Goal: Task Accomplishment & Management: Manage account settings

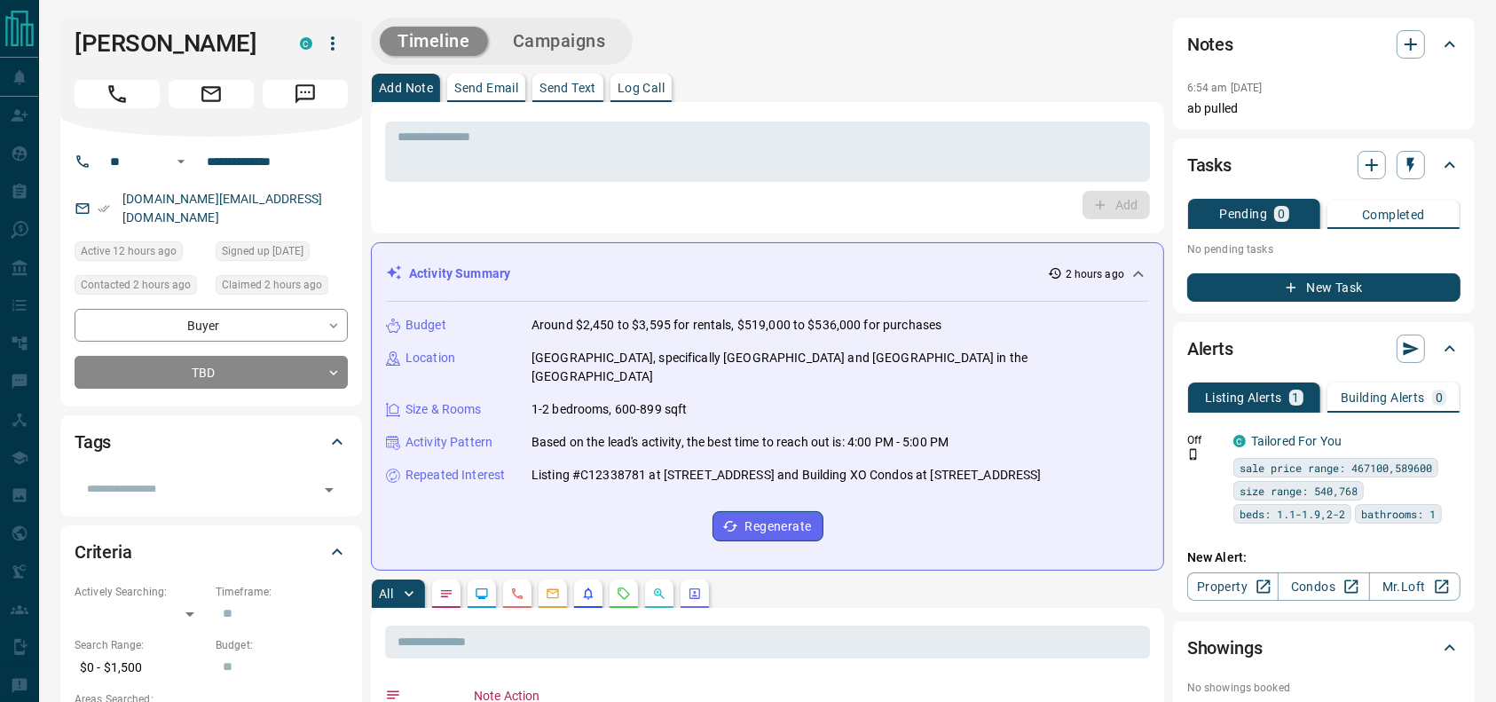
click at [119, 90] on icon "Call" at bounding box center [117, 93] width 23 height 23
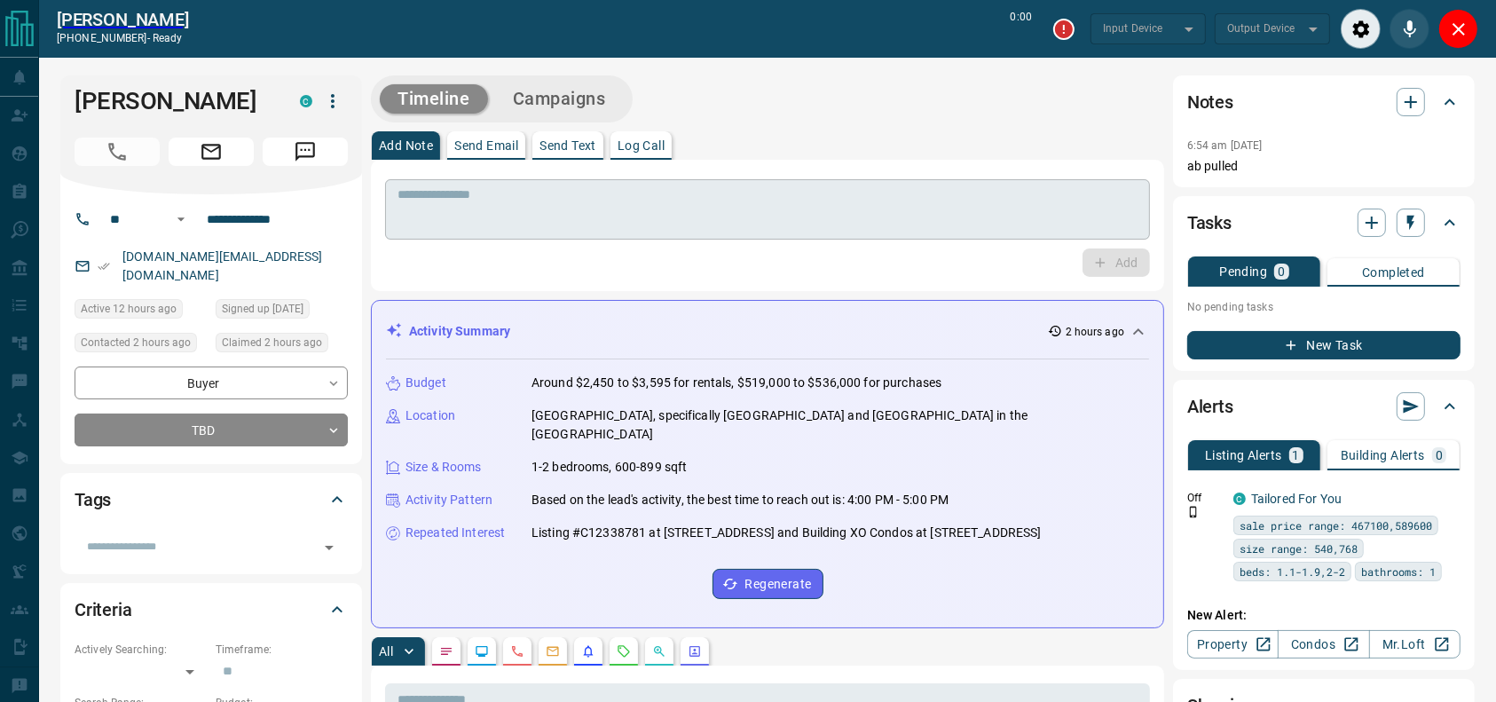
type input "*******"
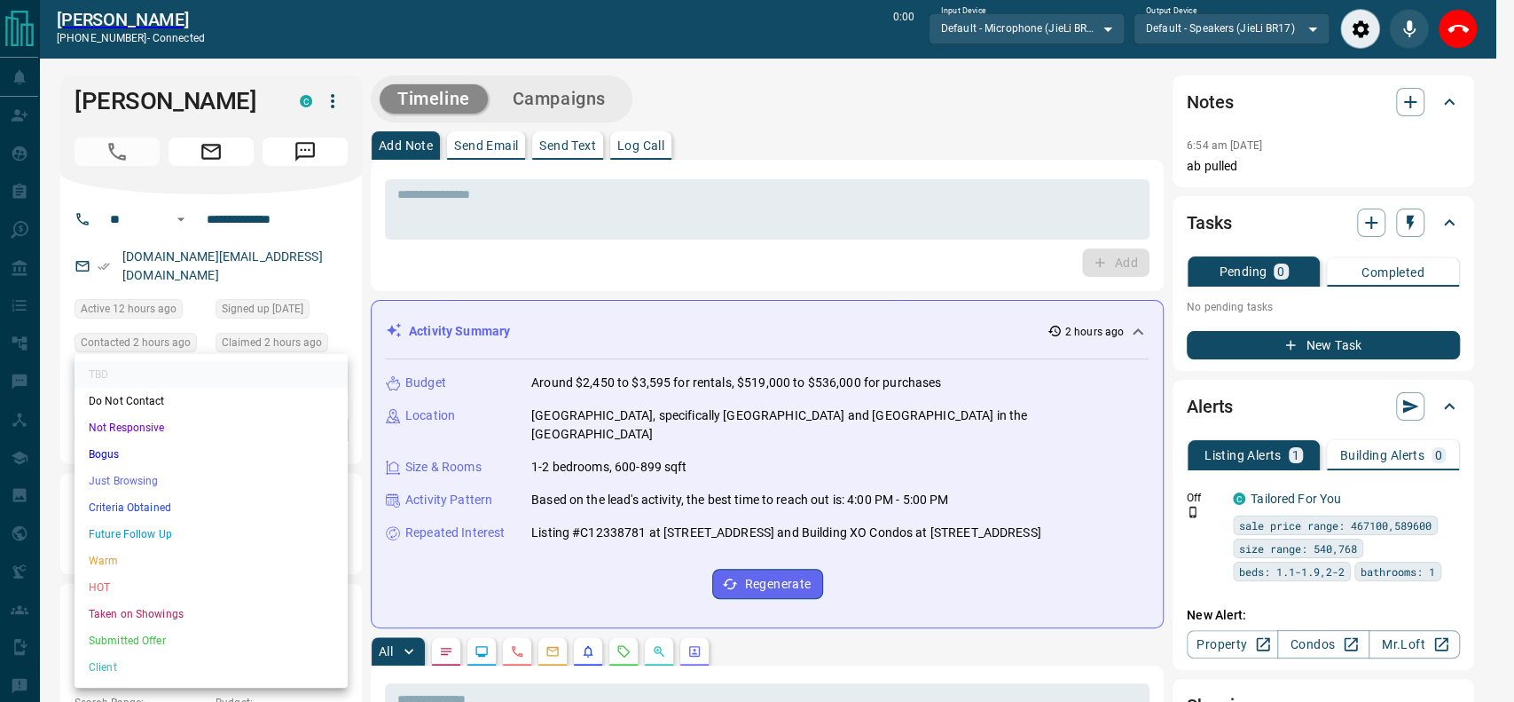
click at [206, 500] on li "Criteria Obtained" at bounding box center [211, 507] width 273 height 27
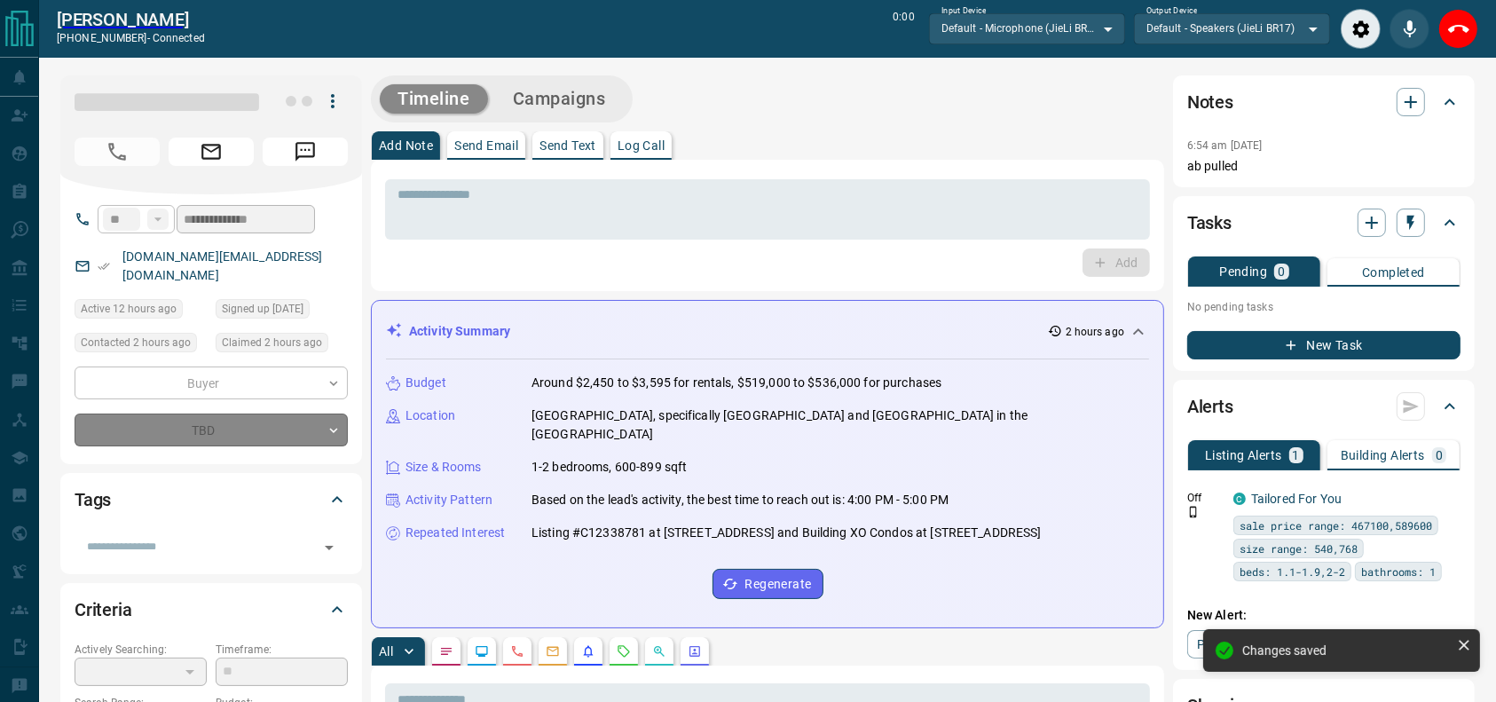
type input "*"
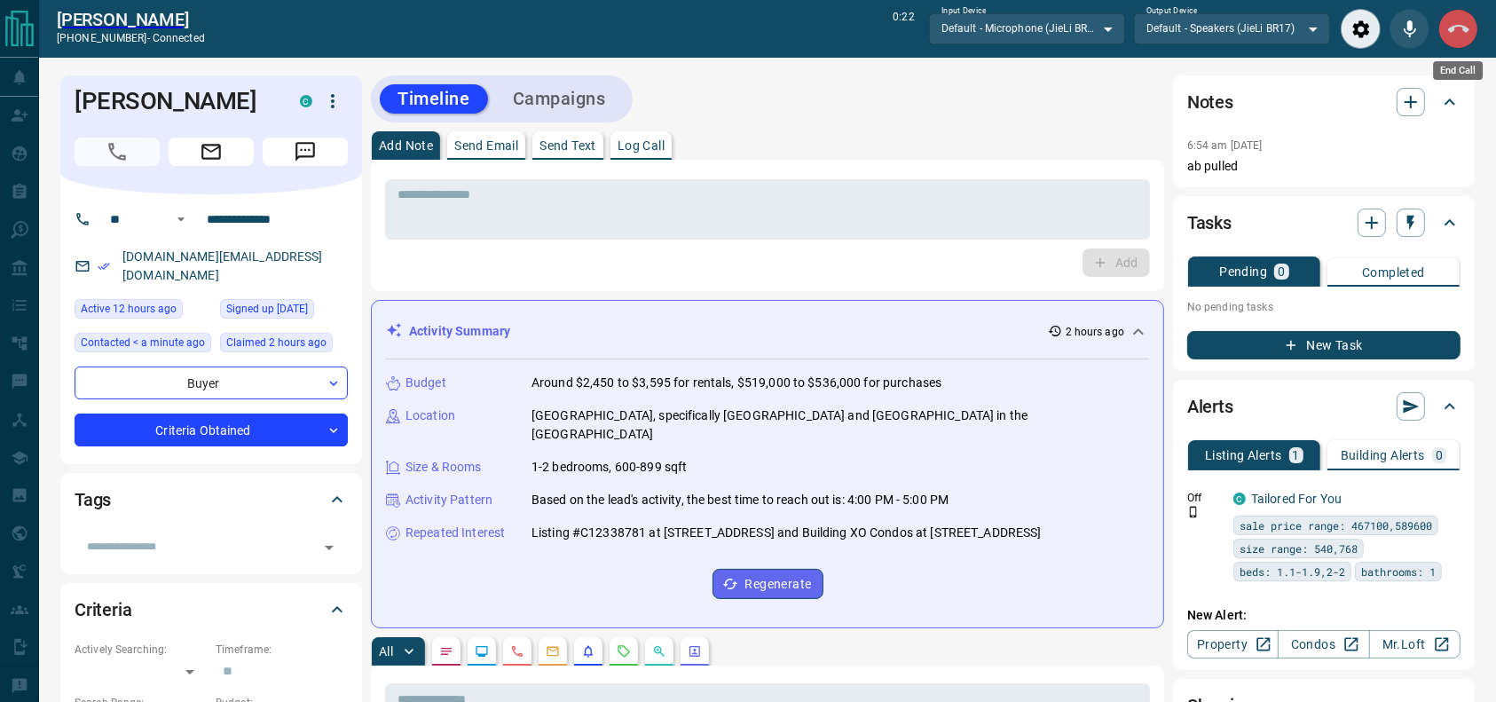
click at [1449, 27] on icon "End Call" at bounding box center [1458, 29] width 21 height 8
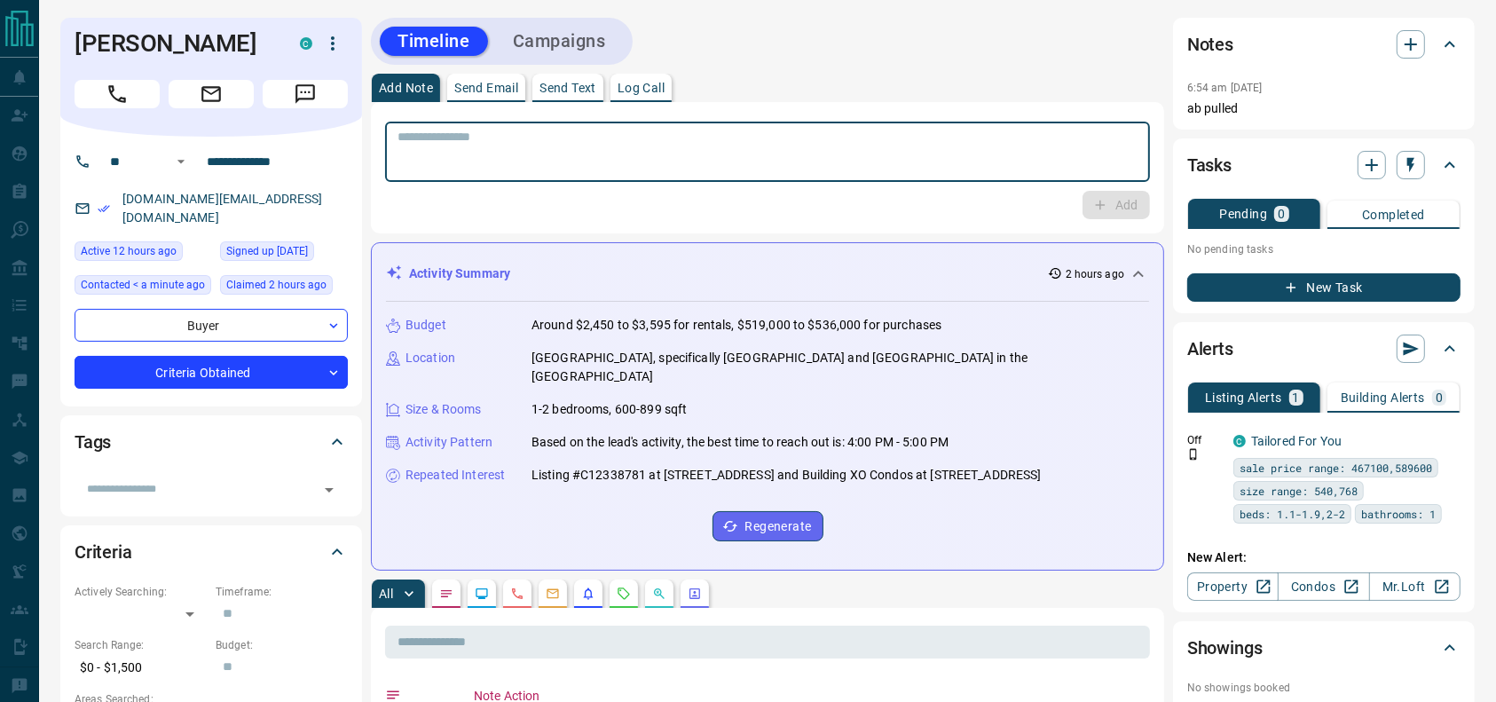
click at [894, 139] on textarea at bounding box center [767, 152] width 740 height 45
type textarea "*"
type textarea "**********"
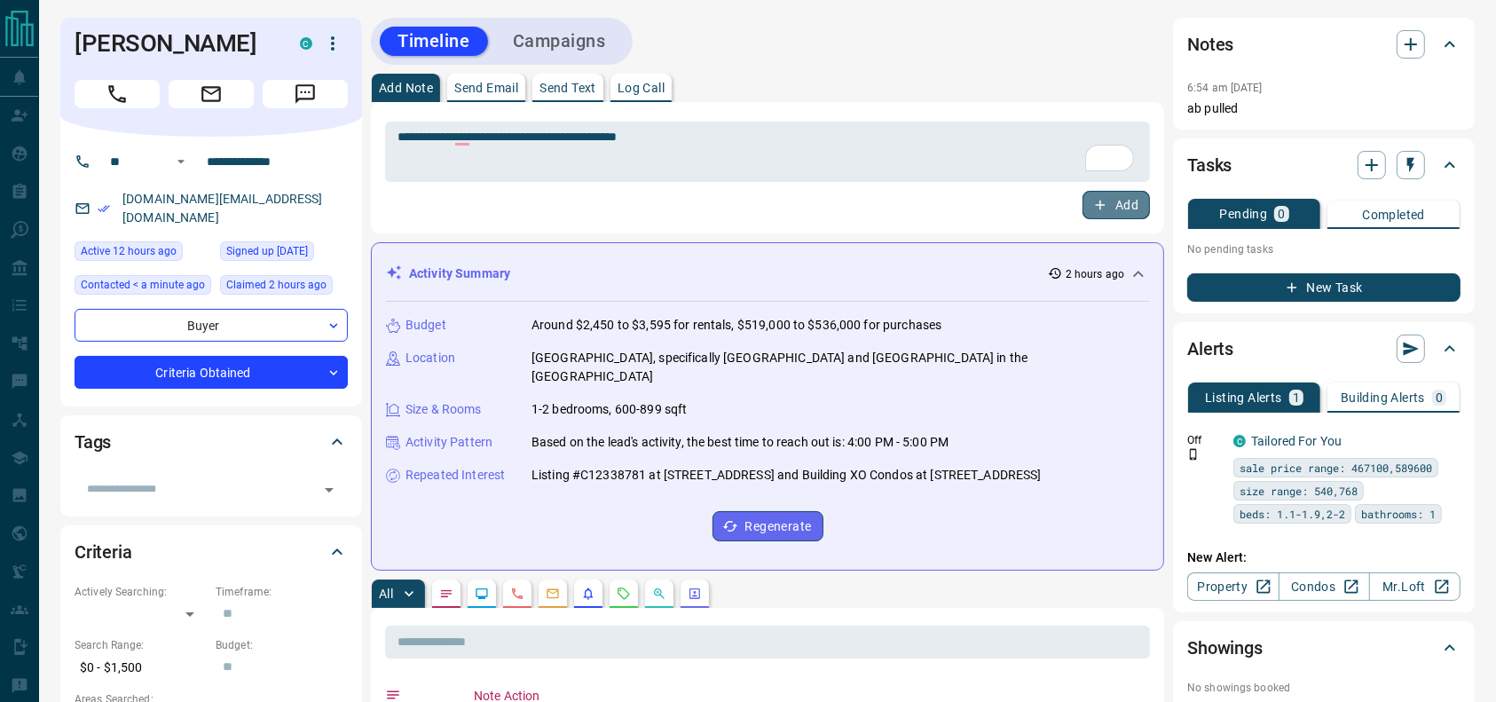
click at [1143, 218] on button "Add" at bounding box center [1115, 205] width 67 height 28
click at [601, 47] on button "Campaigns" at bounding box center [559, 41] width 129 height 29
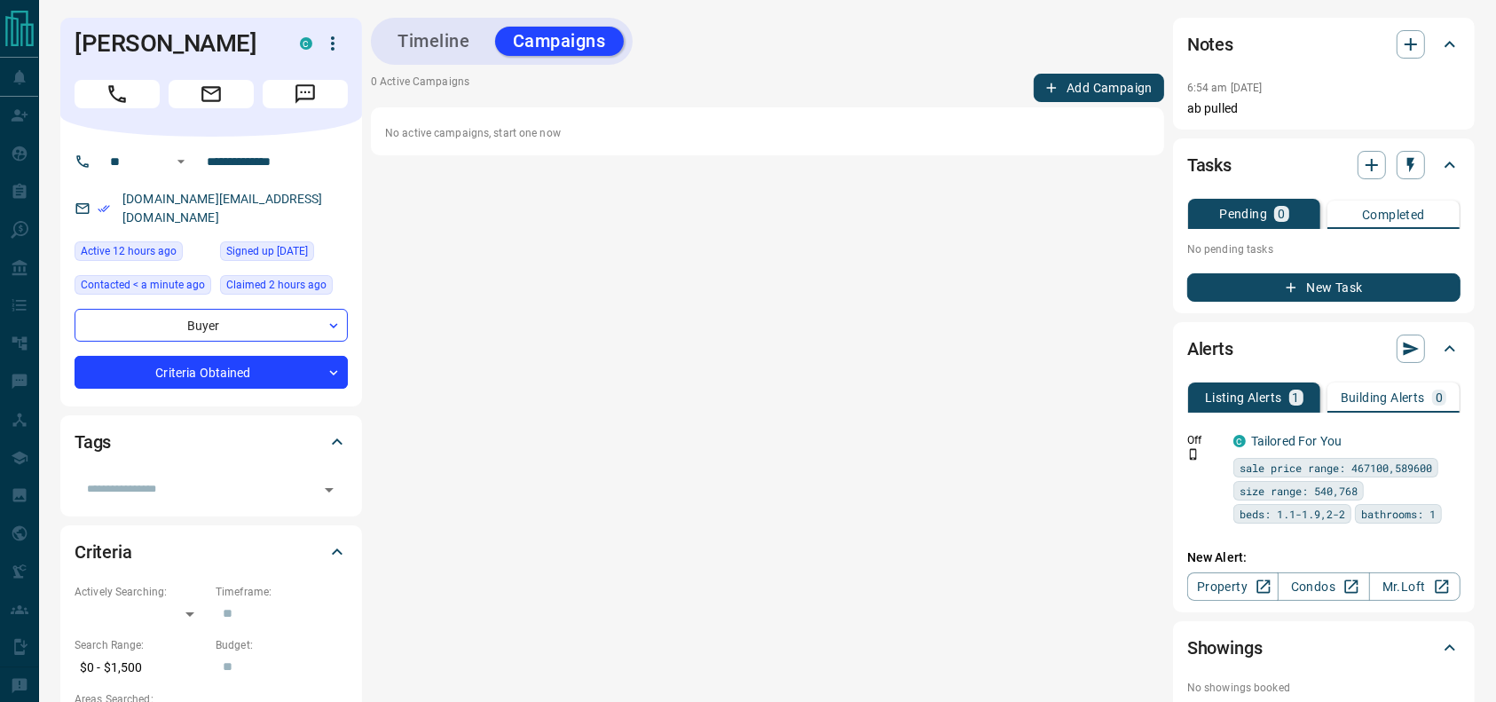
click at [1080, 88] on button "Add Campaign" at bounding box center [1098, 88] width 130 height 28
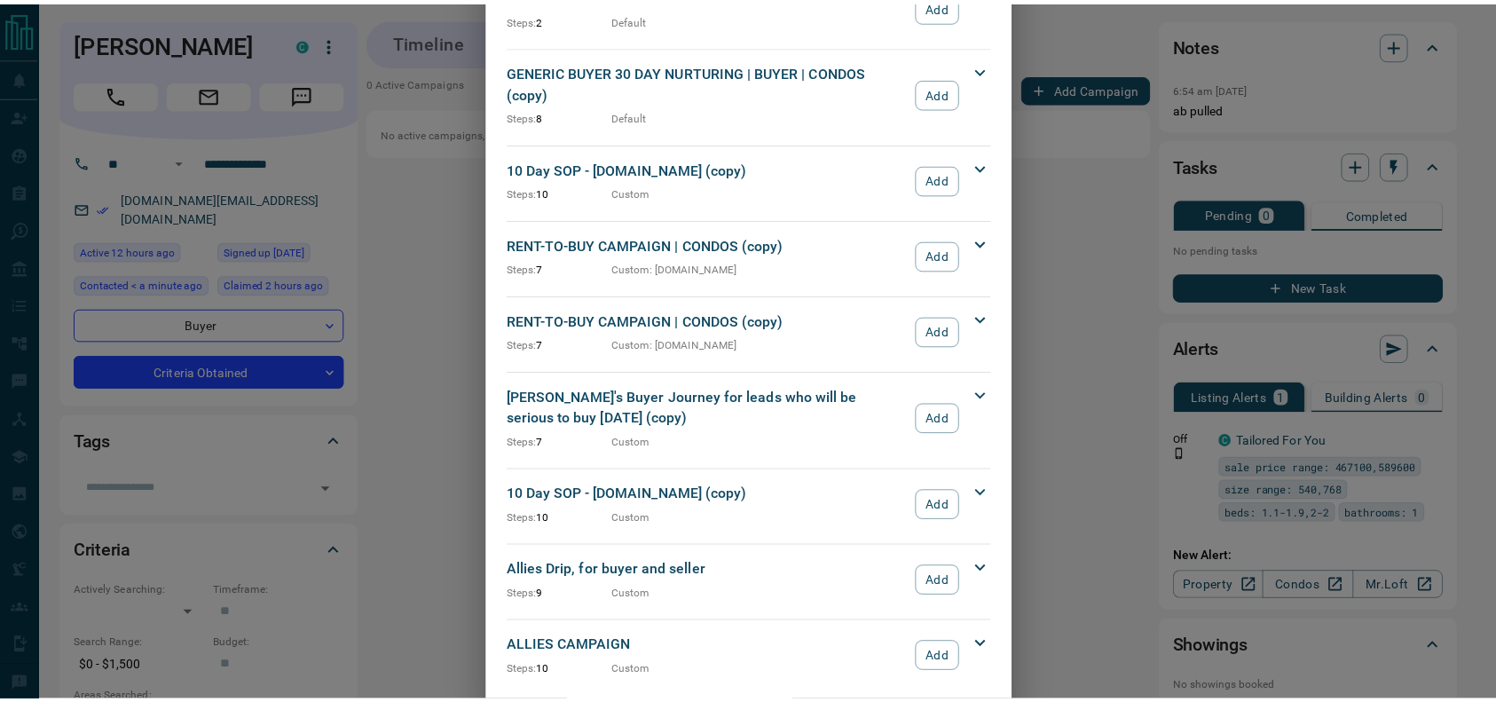
scroll to position [1911, 0]
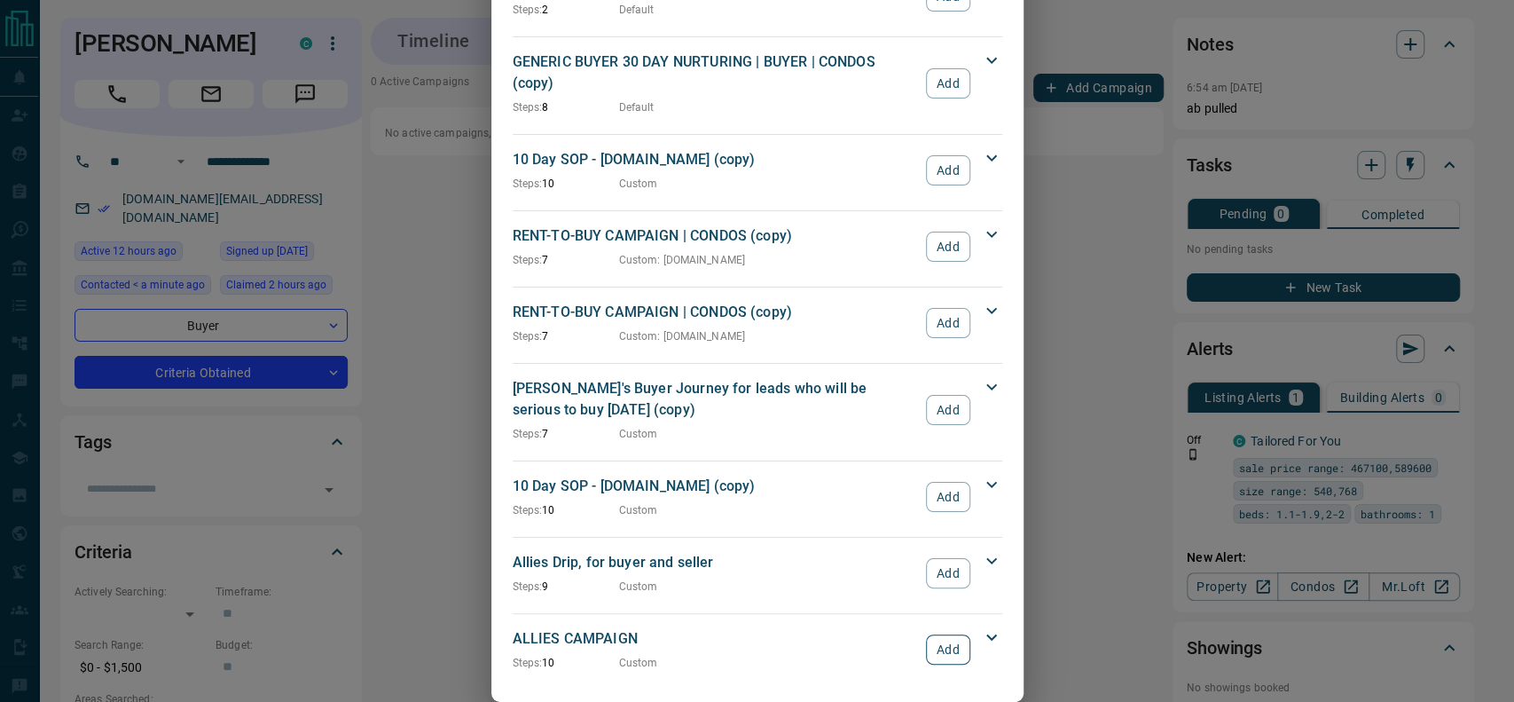
click at [944, 634] on button "Add" at bounding box center [947, 649] width 43 height 30
